Goal: Navigation & Orientation: Understand site structure

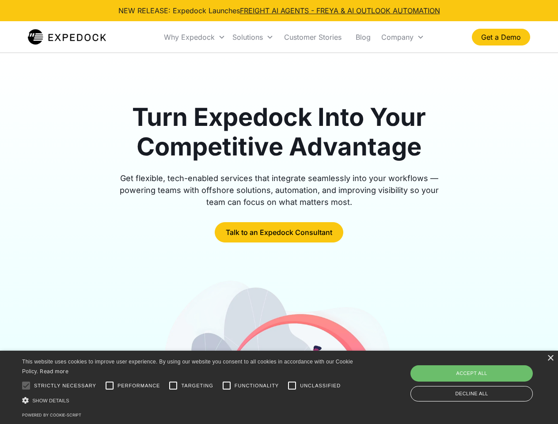
click at [195, 37] on div "Why Expedock" at bounding box center [189, 37] width 51 height 9
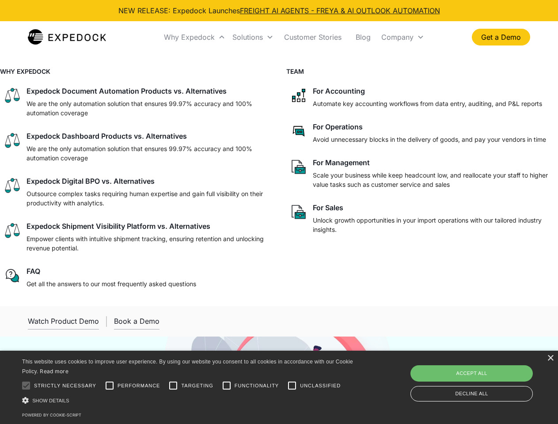
click at [253, 37] on div "Solutions" at bounding box center [247, 37] width 30 height 9
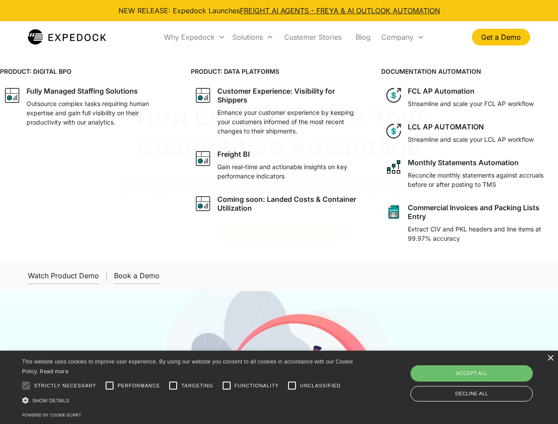
click at [403, 37] on div "Company" at bounding box center [397, 37] width 32 height 9
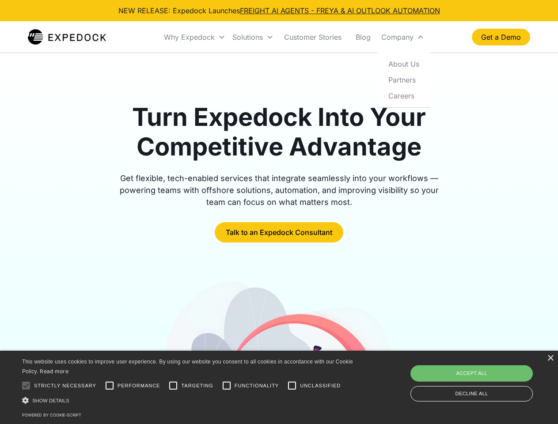
click at [26, 386] on div at bounding box center [26, 386] width 18 height 18
click at [110, 386] on input "Performance" at bounding box center [110, 386] width 18 height 18
checkbox input "true"
click at [173, 386] on input "Targeting" at bounding box center [173, 386] width 18 height 18
checkbox input "true"
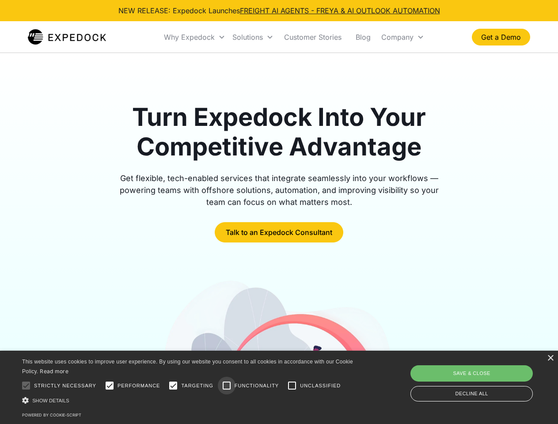
click at [227, 386] on input "Functionality" at bounding box center [227, 386] width 18 height 18
checkbox input "true"
click at [292, 386] on input "Unclassified" at bounding box center [292, 386] width 18 height 18
checkbox input "true"
click at [189, 400] on div "Show details Hide details" at bounding box center [189, 400] width 334 height 9
